Goal: Navigation & Orientation: Go to known website

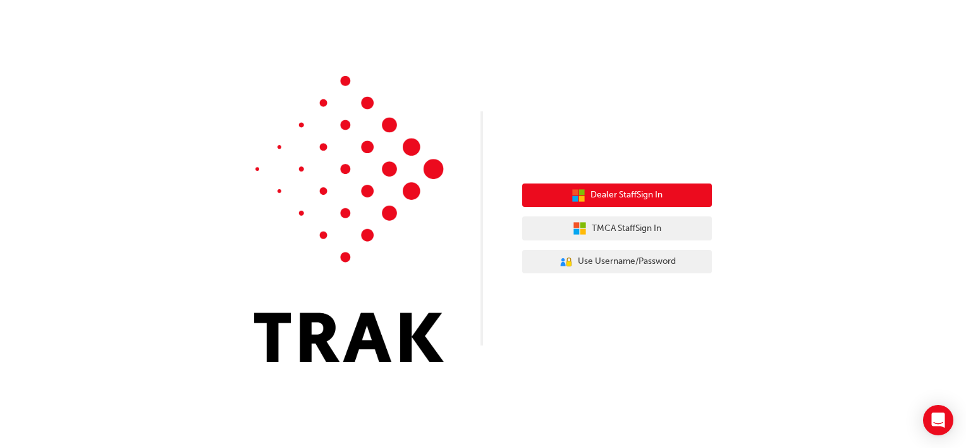
click at [629, 203] on button "Dealer Staff Sign In" at bounding box center [617, 195] width 190 height 24
click at [567, 190] on button "Dealer Staff Sign In" at bounding box center [617, 195] width 190 height 24
